Goal: Task Accomplishment & Management: Manage account settings

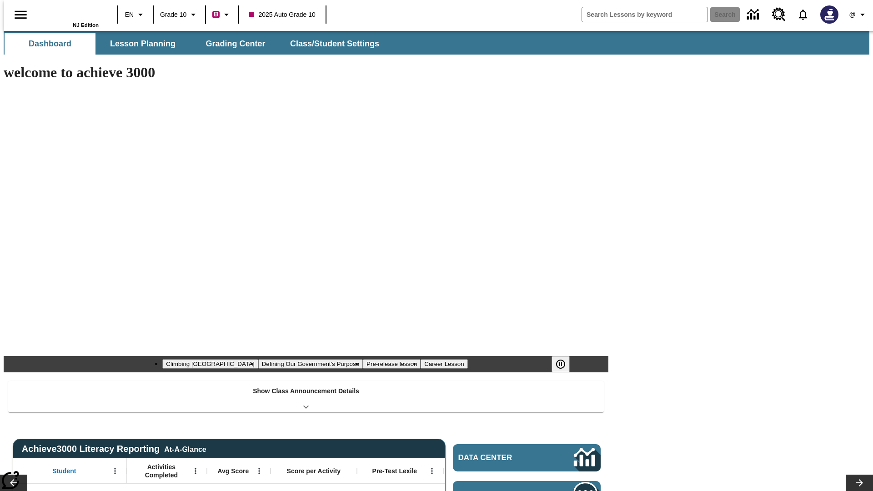
type input "-1"
click at [330, 44] on button "Class/Student Settings" at bounding box center [335, 44] width 105 height 22
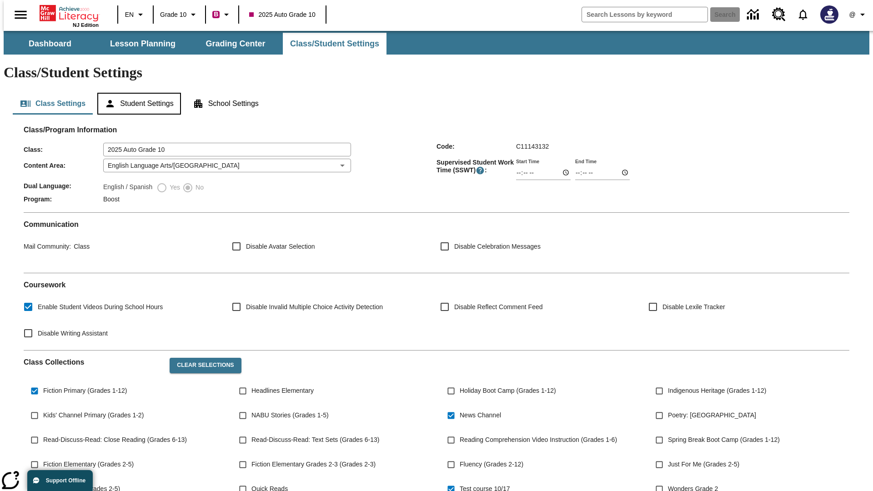
click at [137, 93] on button "Student Settings" at bounding box center [138, 104] width 83 height 22
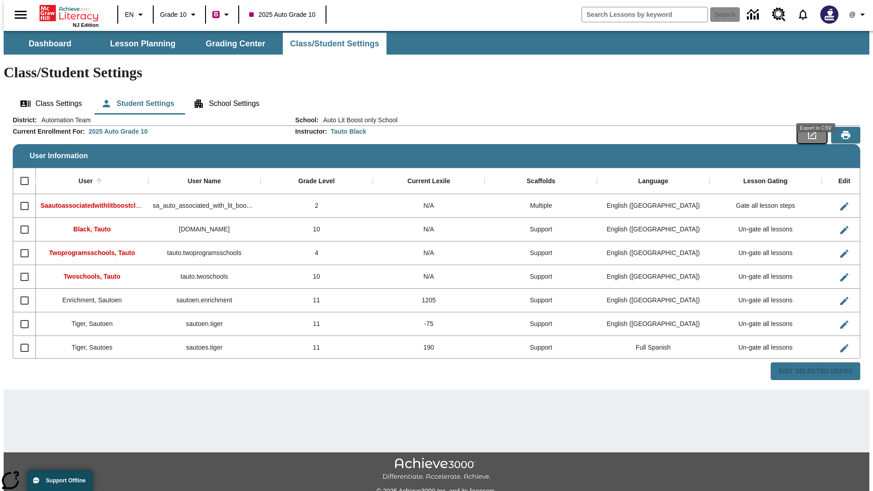
click at [816, 131] on icon "Export to CSV" at bounding box center [812, 135] width 8 height 8
